Goal: Navigation & Orientation: Find specific page/section

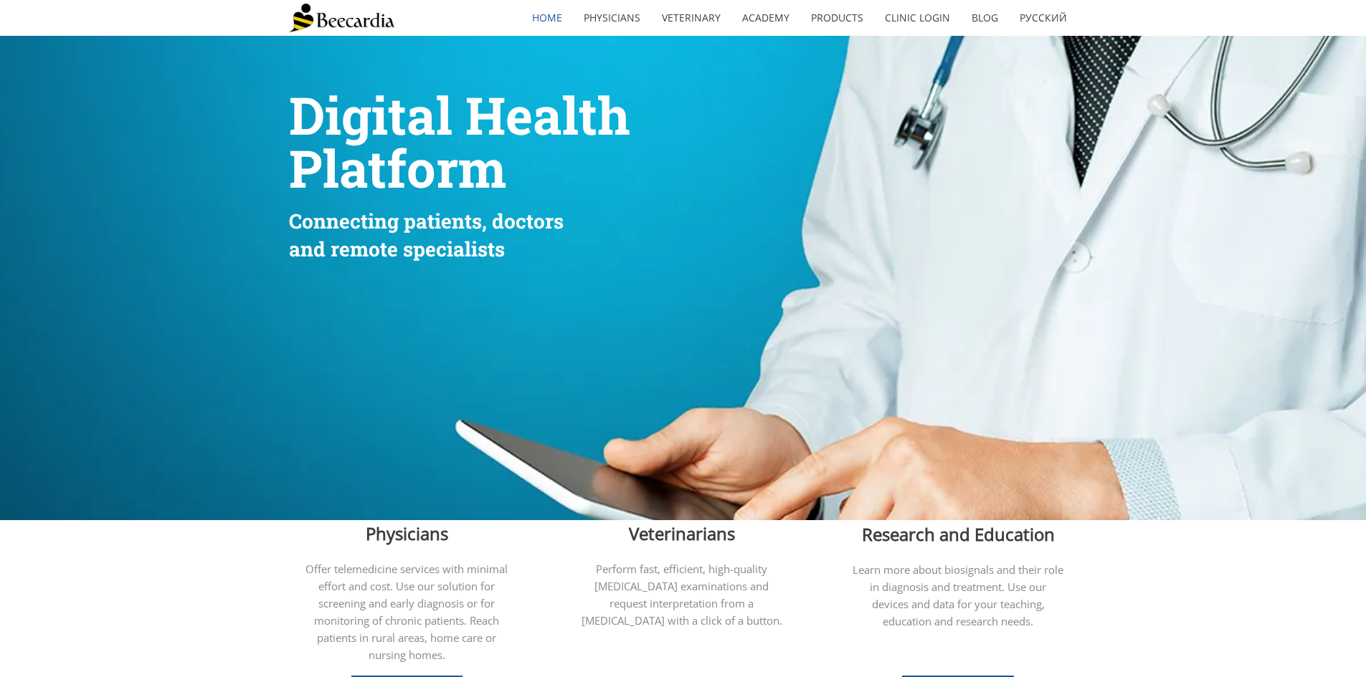
drag, startPoint x: 348, startPoint y: 16, endPoint x: 356, endPoint y: 18, distance: 8.2
click at [348, 16] on img at bounding box center [341, 18] width 105 height 29
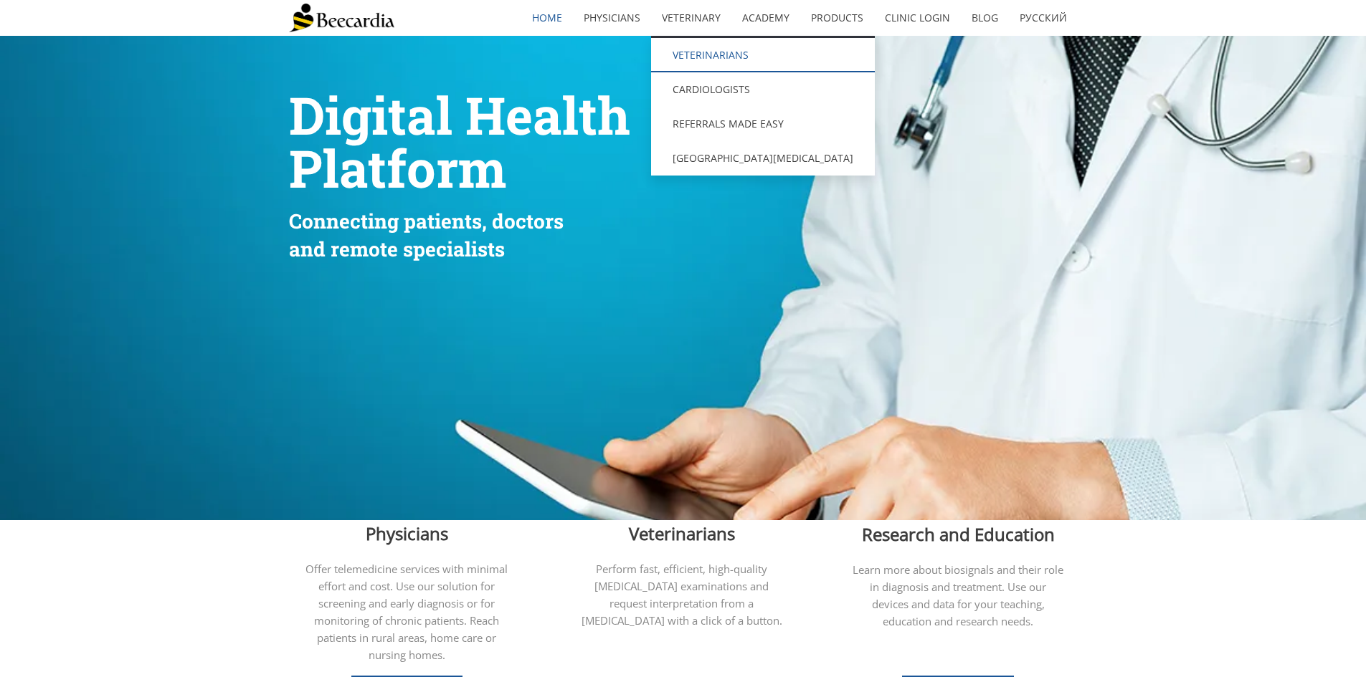
click at [718, 46] on link "Veterinarians" at bounding box center [763, 55] width 224 height 34
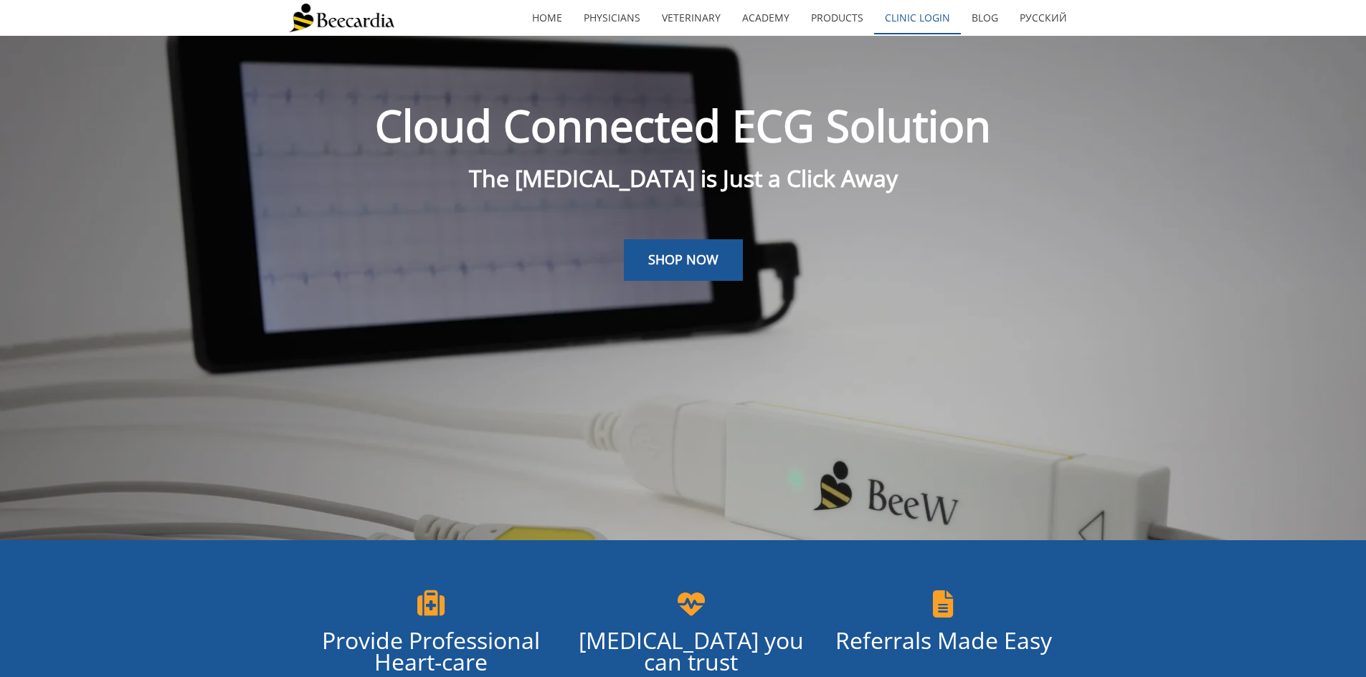
click at [945, 22] on link "Clinic Login" at bounding box center [917, 17] width 87 height 33
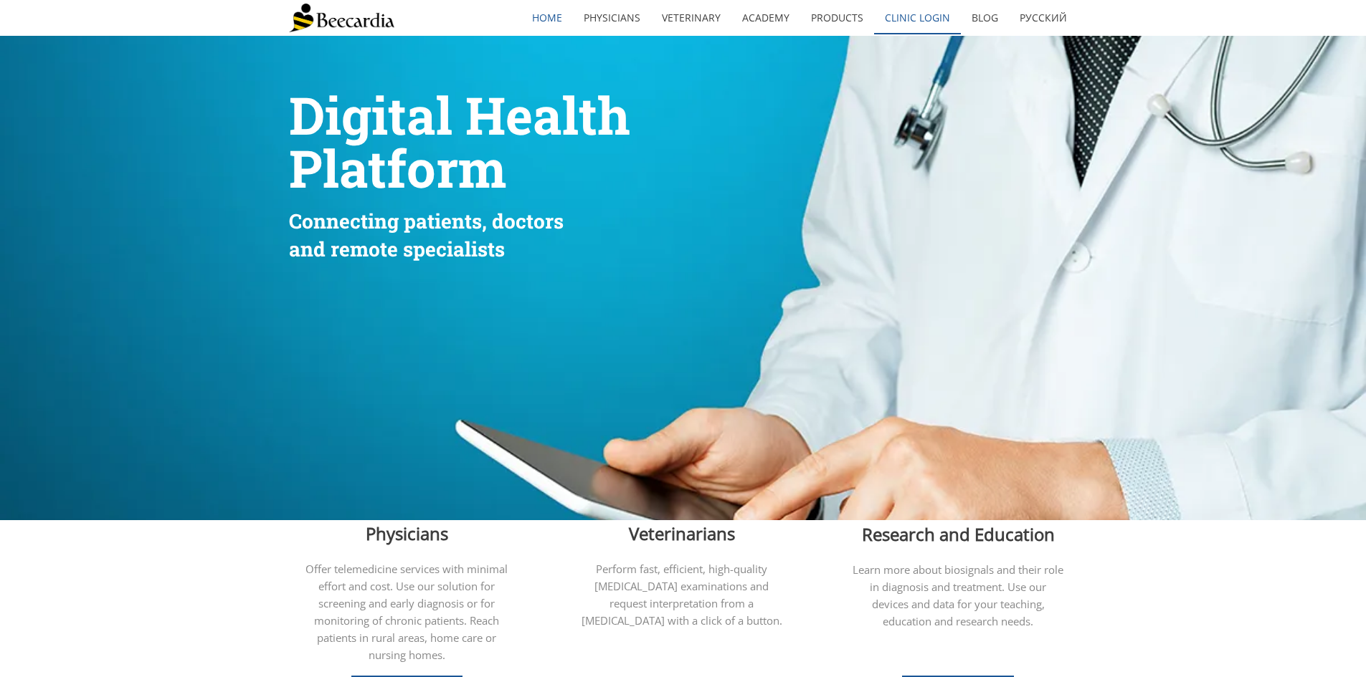
click at [894, 18] on link "Clinic Login" at bounding box center [917, 17] width 87 height 33
